Goal: Book appointment/travel/reservation

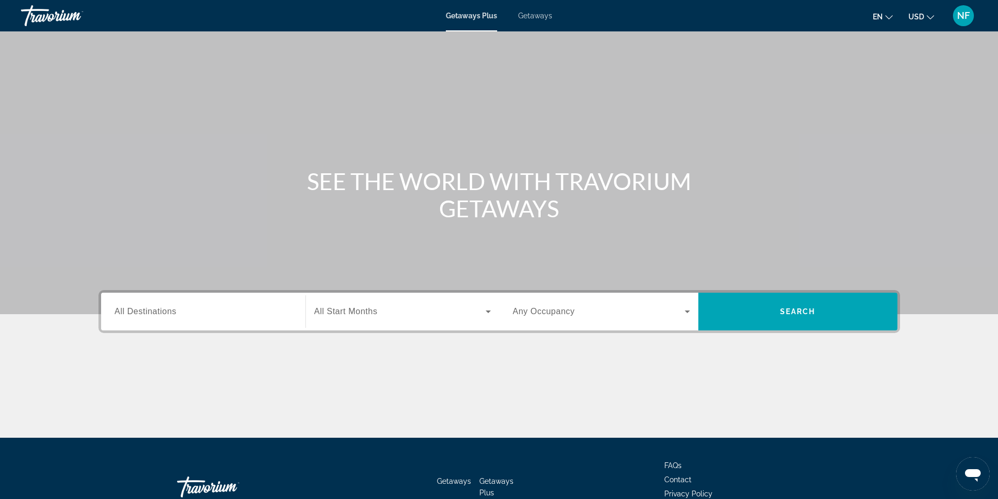
click at [189, 325] on div "Search widget" at bounding box center [203, 312] width 177 height 30
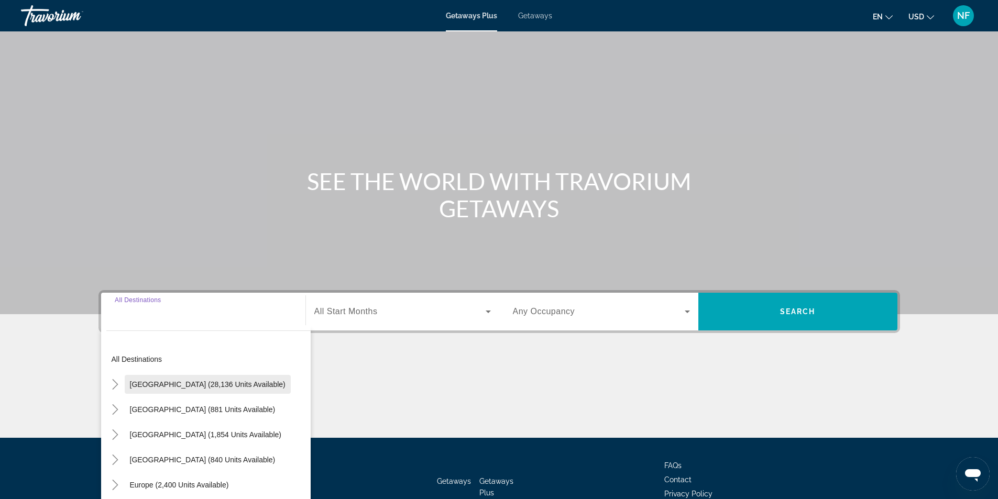
scroll to position [67, 0]
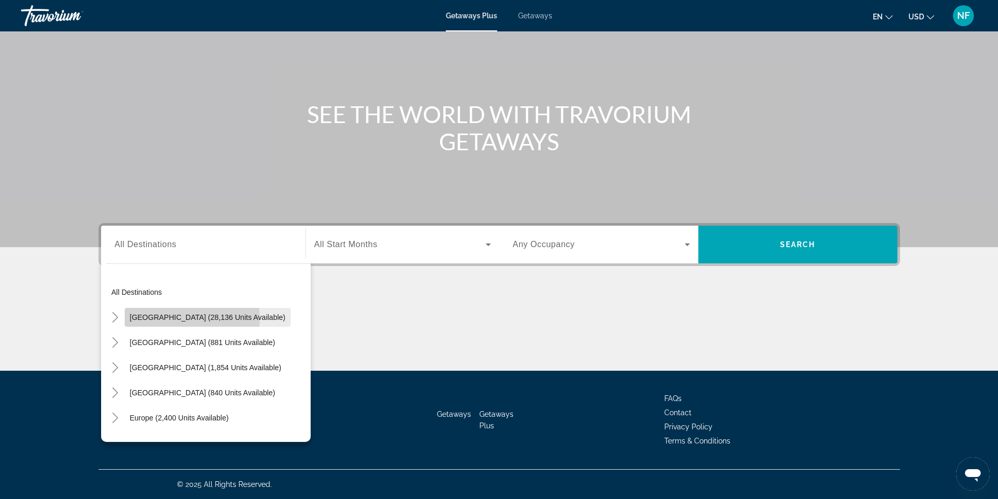
click at [188, 318] on span "[GEOGRAPHIC_DATA] (28,136 units available)" at bounding box center [208, 317] width 156 height 8
type input "**********"
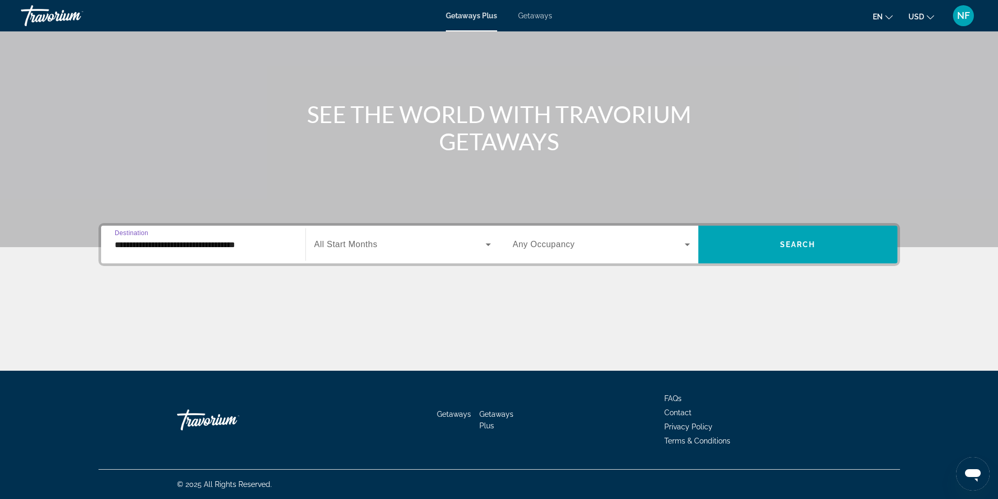
click at [188, 248] on input "**********" at bounding box center [203, 245] width 177 height 13
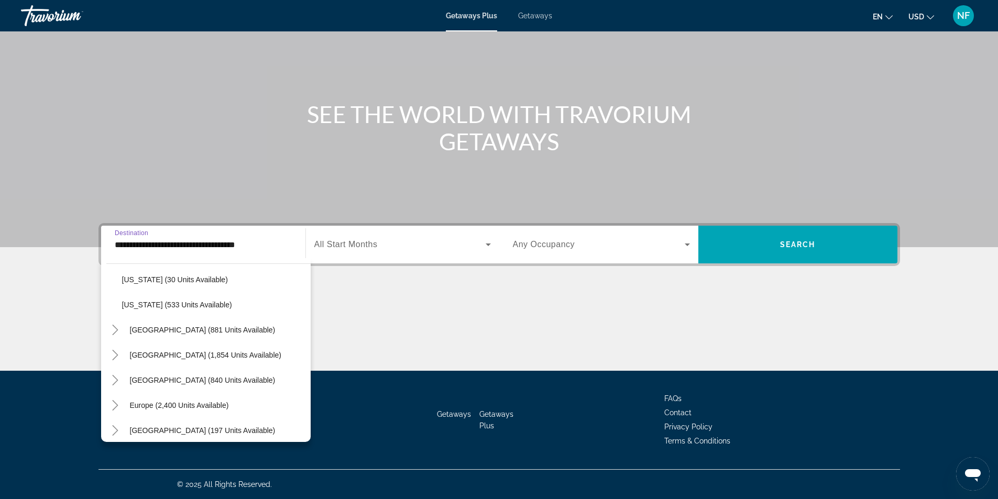
scroll to position [995, 0]
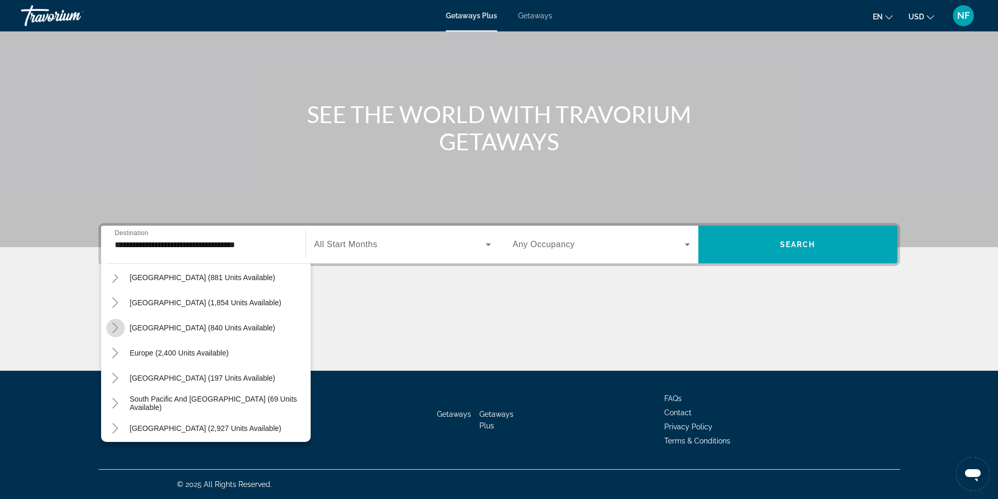
click at [114, 322] on mat-icon "Toggle Caribbean & Atlantic Islands (840 units available)" at bounding box center [115, 328] width 18 height 18
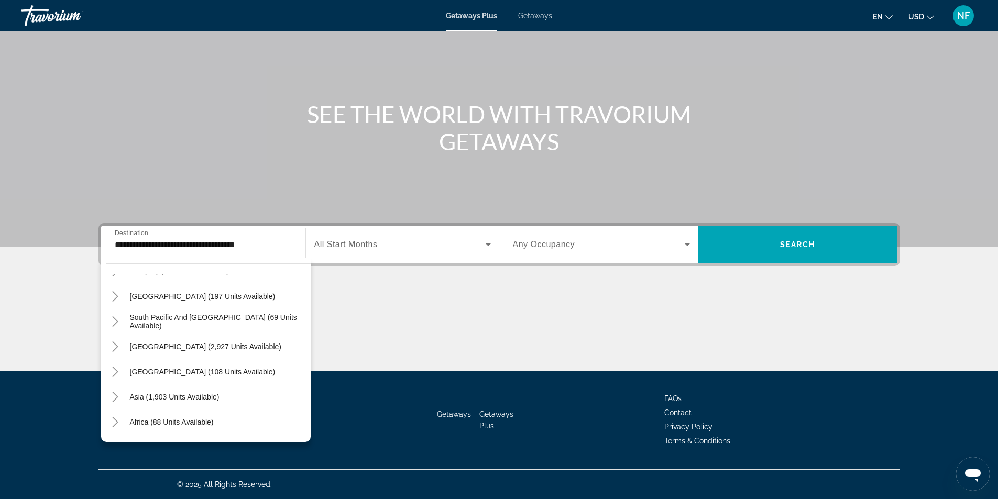
scroll to position [1176, 0]
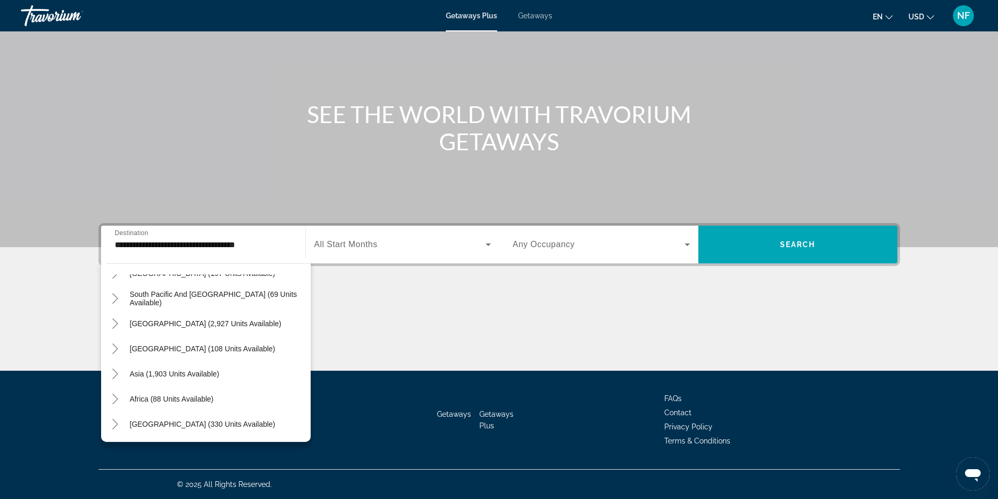
click at [543, 9] on div "Getaways Plus Getaways en English Español Français Italiano Português русский U…" at bounding box center [499, 15] width 998 height 27
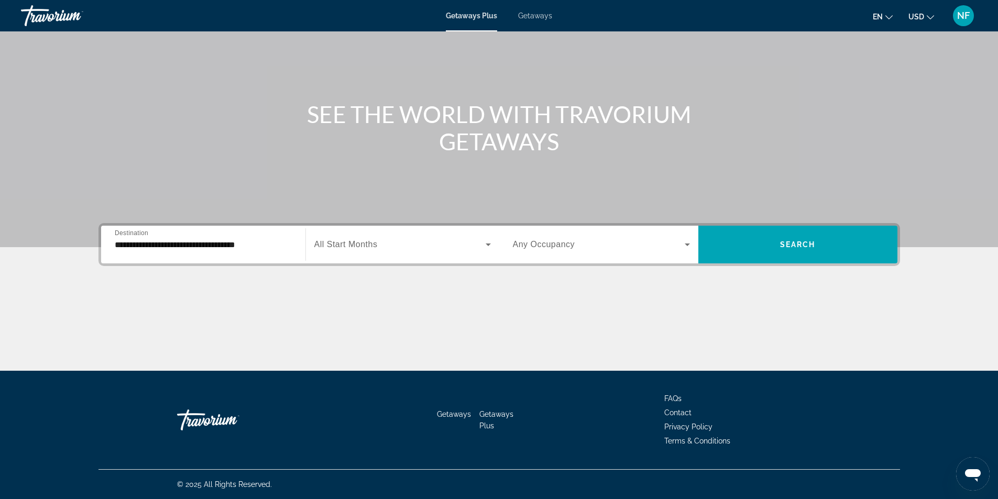
click at [542, 14] on span "Getaways" at bounding box center [535, 16] width 34 height 8
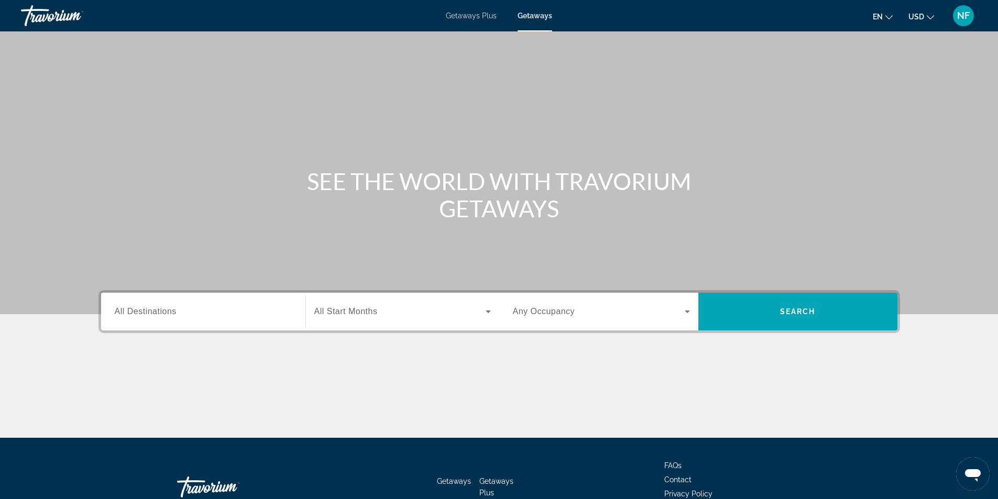
click at [134, 321] on div "Search widget" at bounding box center [203, 312] width 177 height 30
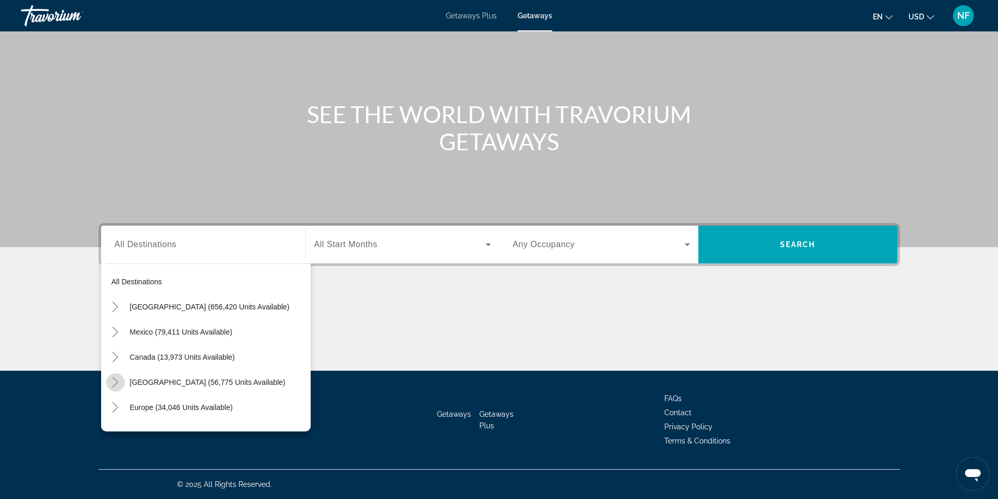
click at [113, 381] on icon "Toggle Caribbean & Atlantic Islands (56,775 units available)" at bounding box center [115, 382] width 10 height 10
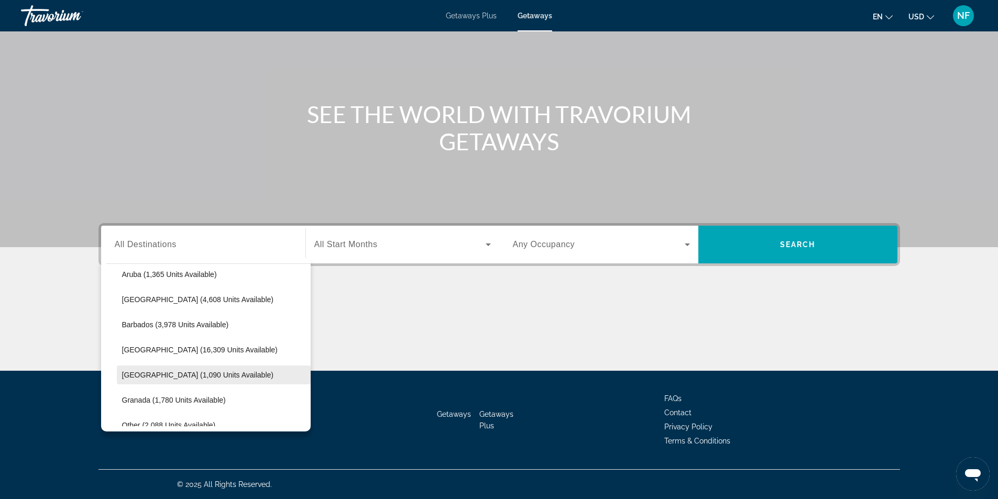
scroll to position [211, 0]
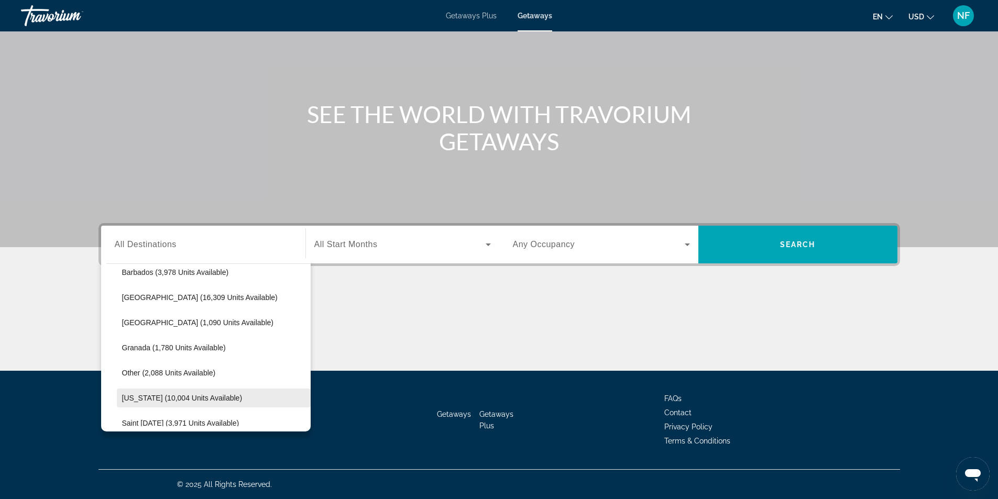
click at [162, 393] on span "Search widget" at bounding box center [214, 398] width 194 height 25
type input "**********"
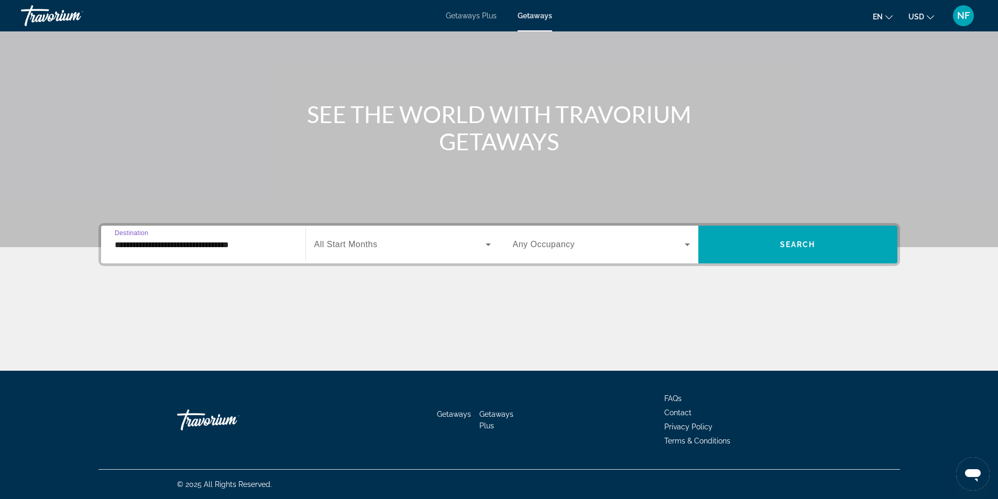
click at [384, 245] on span "Search widget" at bounding box center [399, 244] width 171 height 13
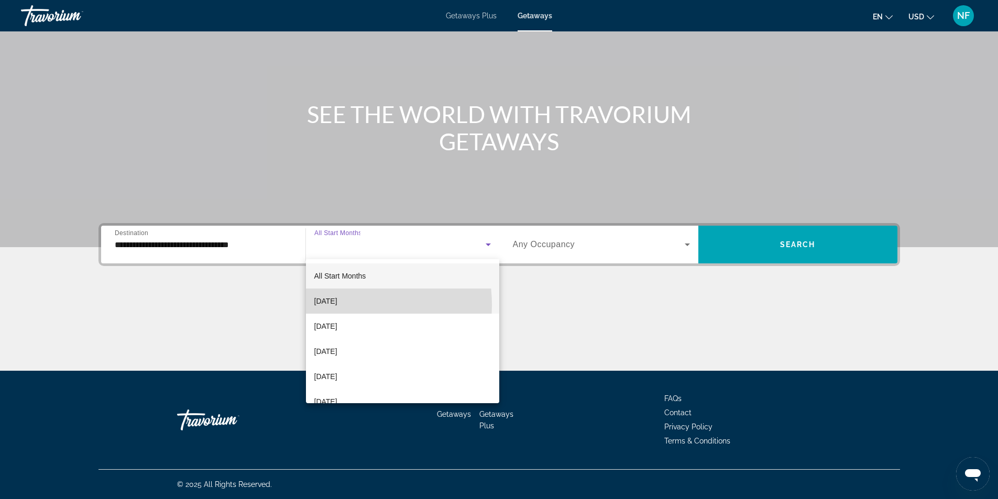
click at [337, 305] on span "[DATE]" at bounding box center [325, 301] width 23 height 13
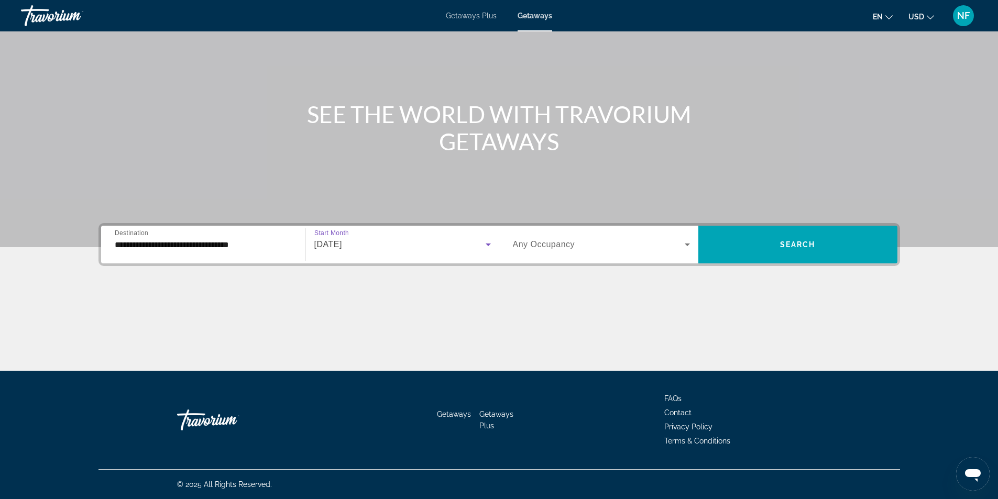
click at [552, 247] on span "Any Occupancy" at bounding box center [544, 244] width 62 height 9
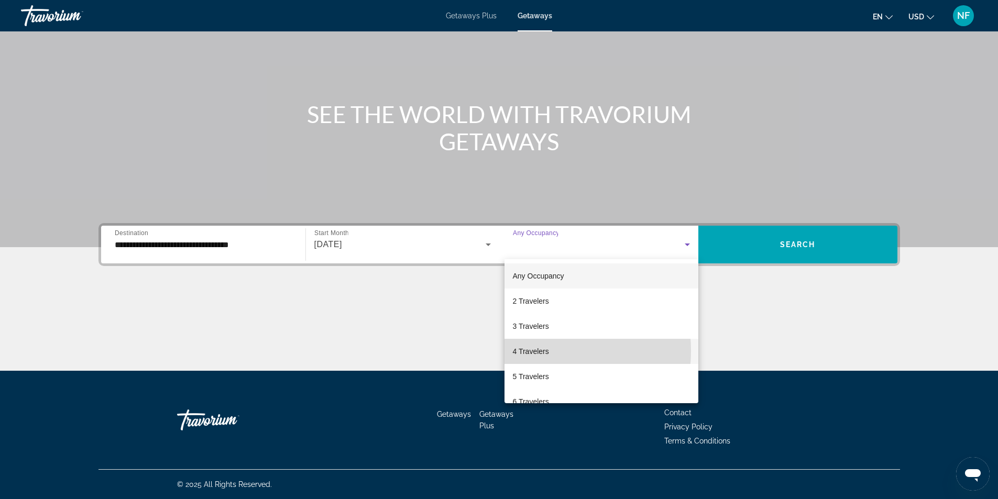
click at [531, 351] on span "4 Travelers" at bounding box center [531, 351] width 36 height 13
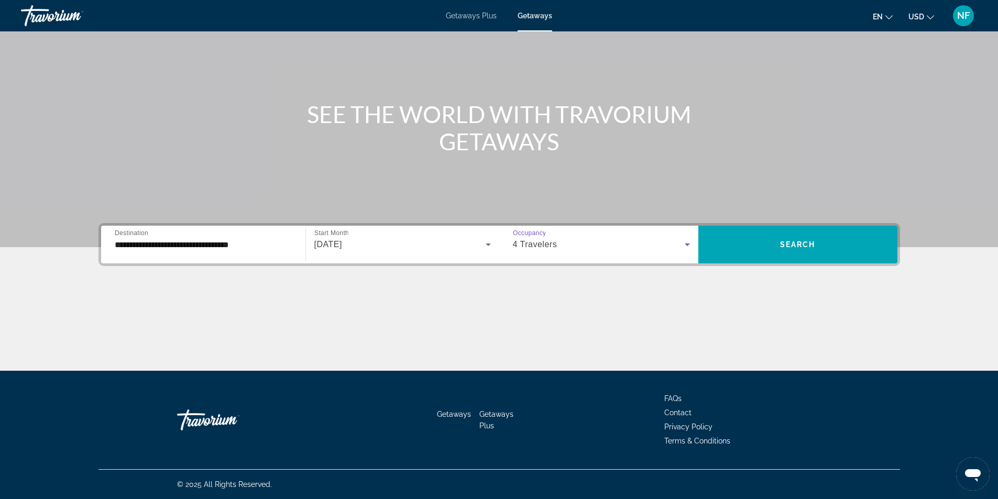
click at [522, 246] on span "4 Travelers" at bounding box center [535, 244] width 45 height 9
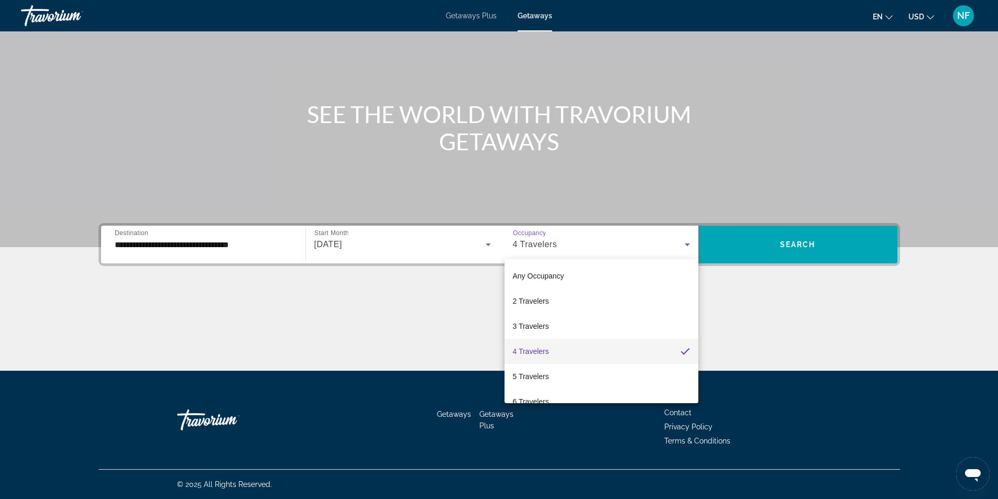
click at [535, 349] on span "4 Travelers" at bounding box center [531, 351] width 36 height 13
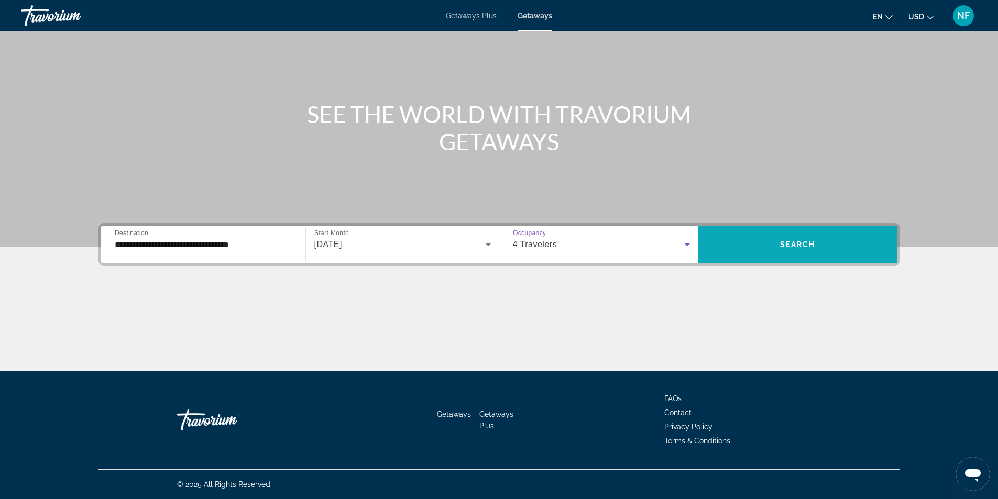
drag, startPoint x: 764, startPoint y: 222, endPoint x: 762, endPoint y: 227, distance: 6.1
click at [764, 226] on section "**********" at bounding box center [499, 152] width 998 height 438
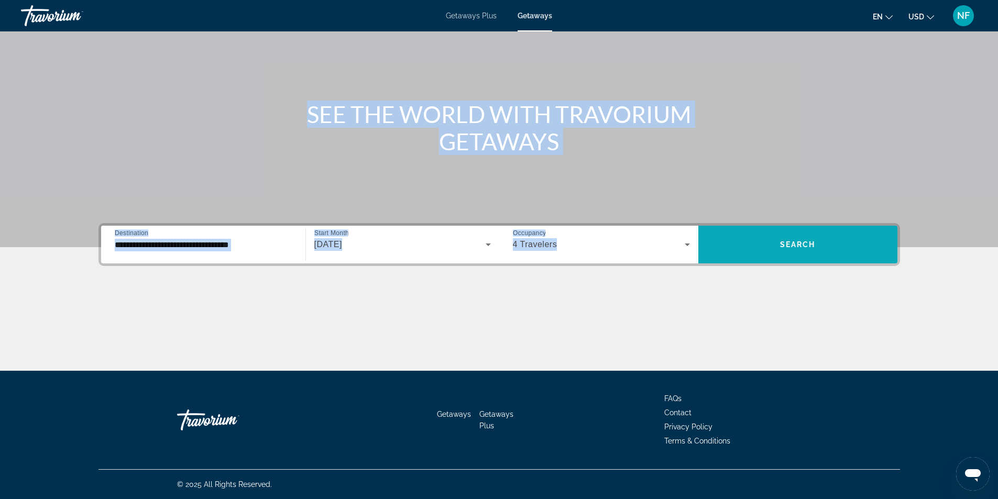
click at [757, 243] on span "Search widget" at bounding box center [797, 244] width 199 height 25
